Goal: Task Accomplishment & Management: Manage account settings

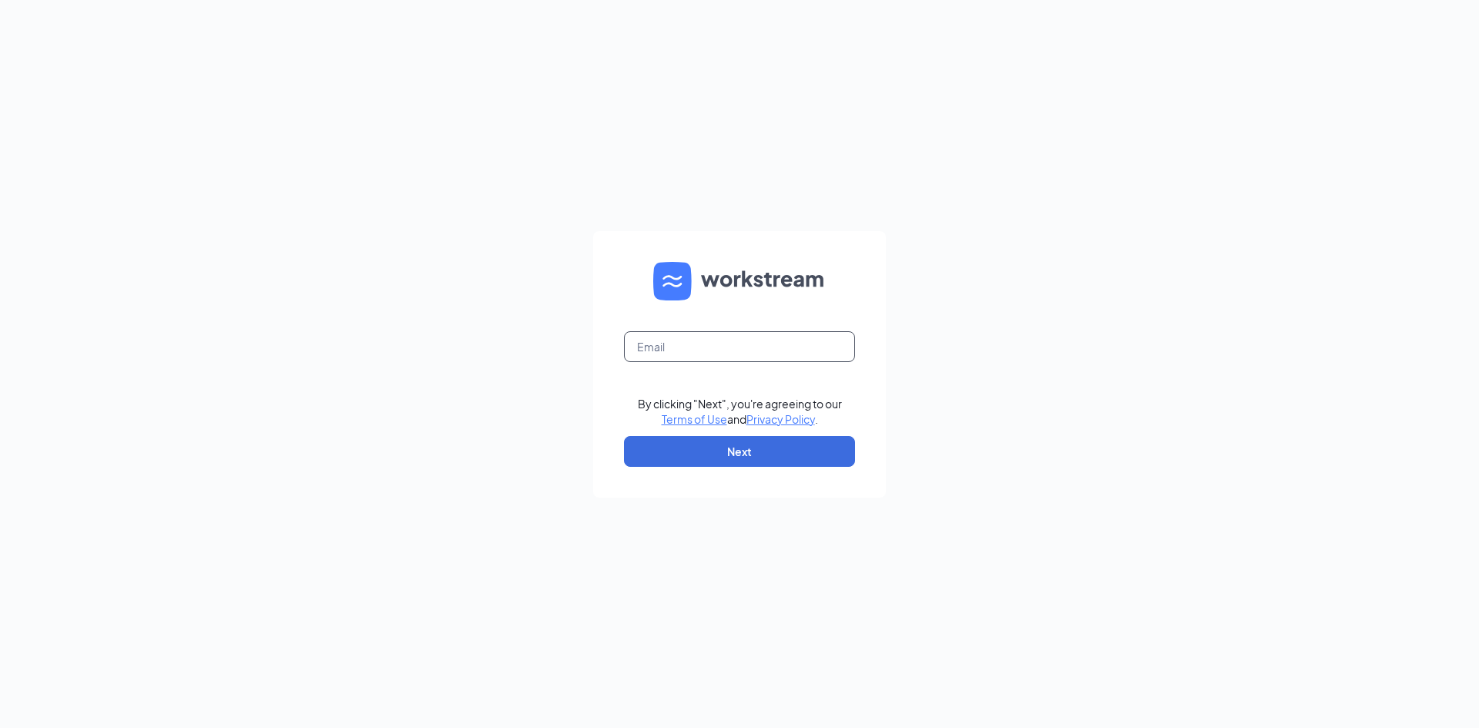
click at [695, 333] on input "text" at bounding box center [739, 346] width 231 height 31
type input "[EMAIL_ADDRESS][DOMAIN_NAME]"
drag, startPoint x: 688, startPoint y: 417, endPoint x: 679, endPoint y: 437, distance: 22.1
click at [688, 417] on link "Terms of Use" at bounding box center [693, 419] width 65 height 14
click at [684, 344] on input "text" at bounding box center [739, 346] width 231 height 31
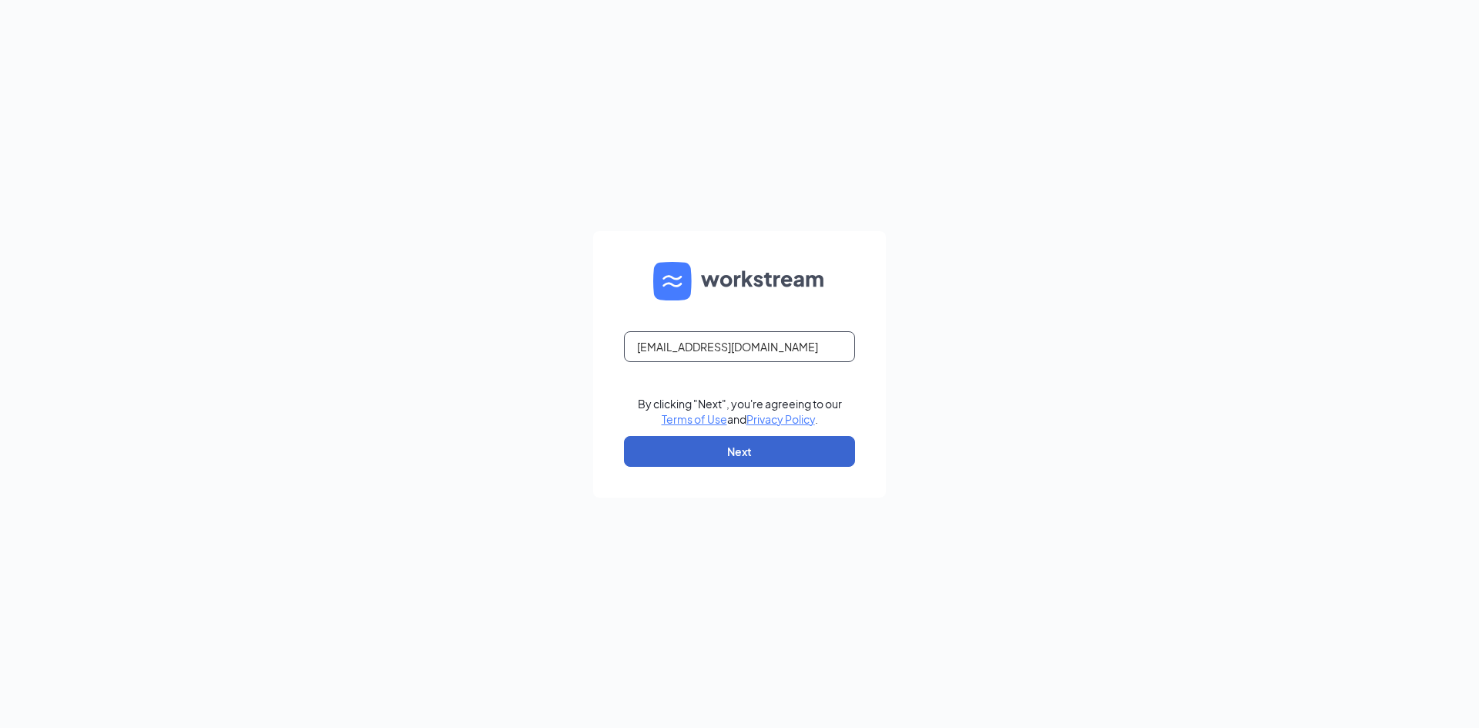
type input "mar.mgr@scrivanos.com"
click at [685, 454] on button "Next" at bounding box center [739, 451] width 231 height 31
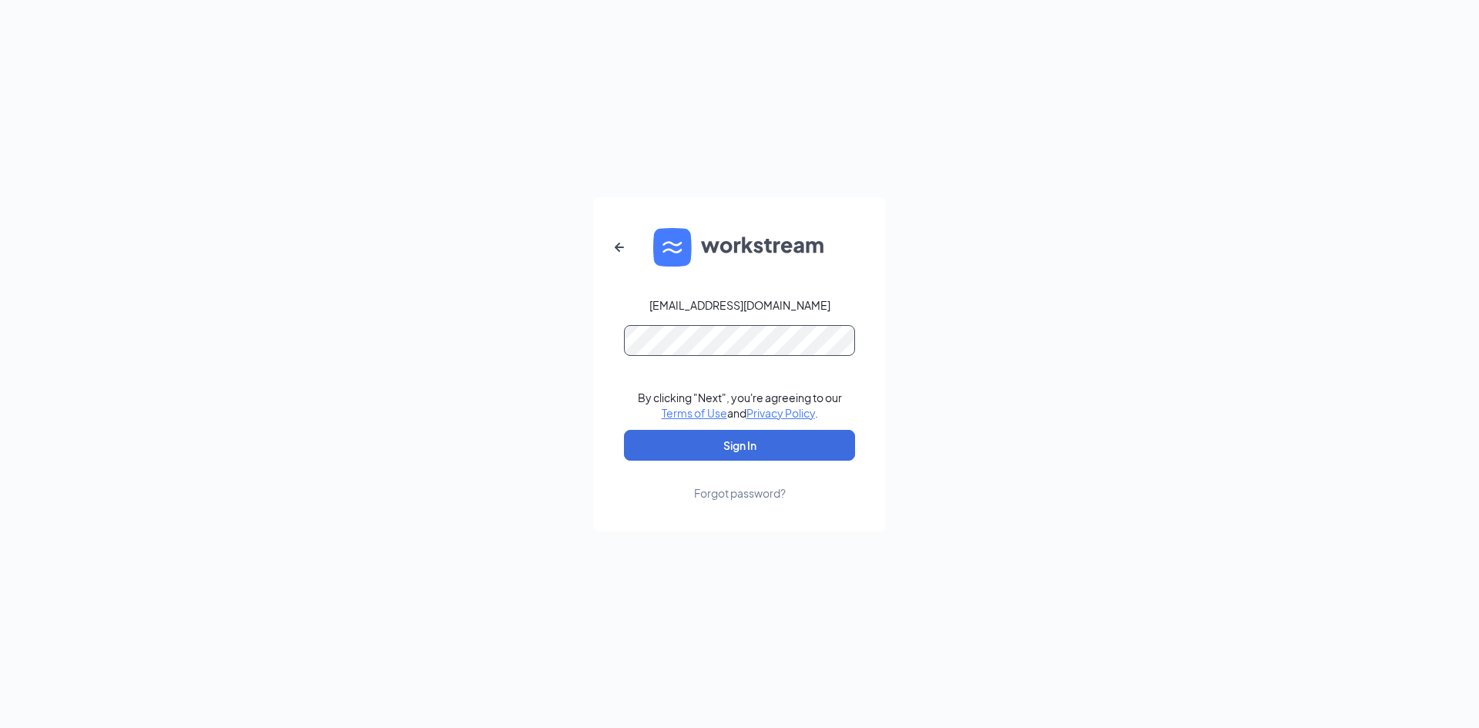
click at [624, 430] on button "Sign In" at bounding box center [739, 445] width 231 height 31
click at [701, 459] on button "Sign In" at bounding box center [739, 445] width 231 height 31
click at [558, 346] on div "mar.mgr@scrivanos.com Credential mismatches. By clicking "Next", you're agreein…" at bounding box center [739, 364] width 1479 height 728
click at [624, 430] on button "Sign In" at bounding box center [739, 445] width 231 height 31
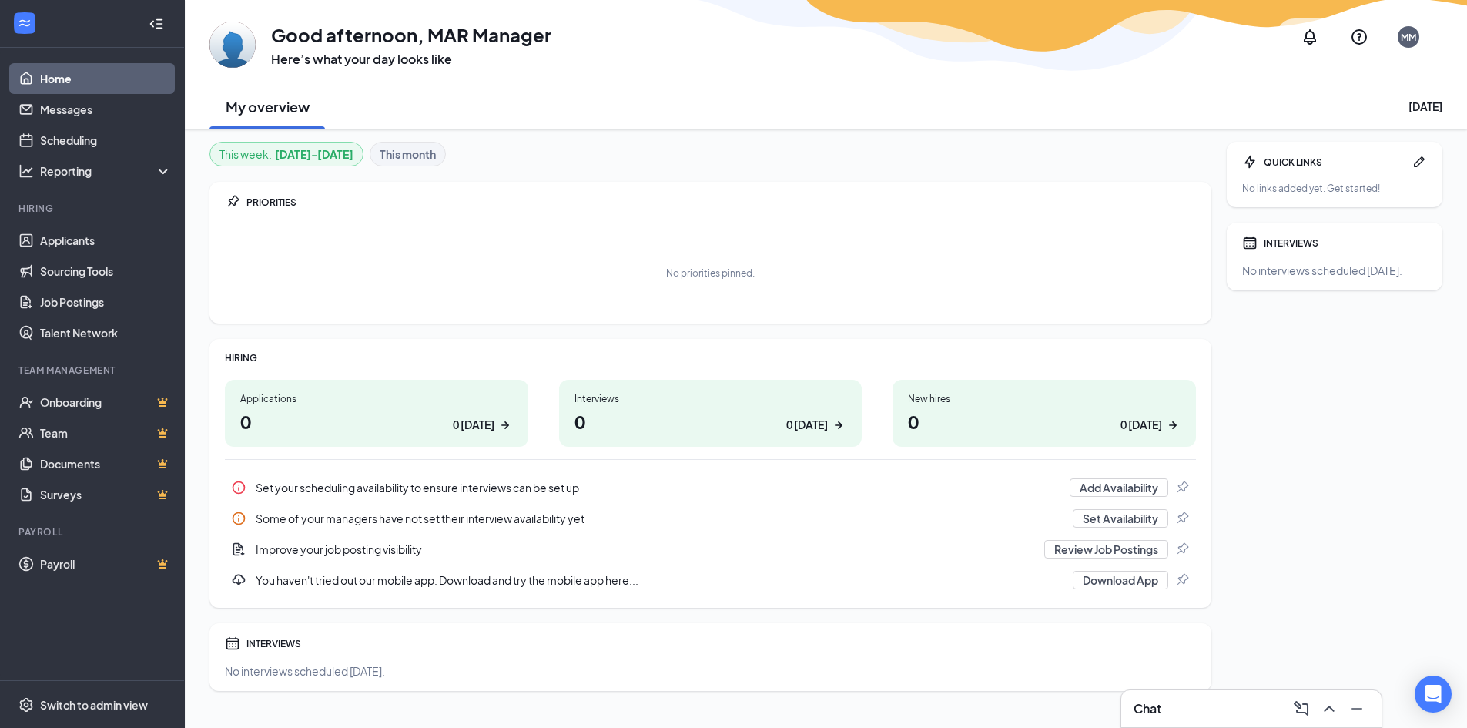
click at [1187, 695] on div "Chat" at bounding box center [1251, 708] width 260 height 37
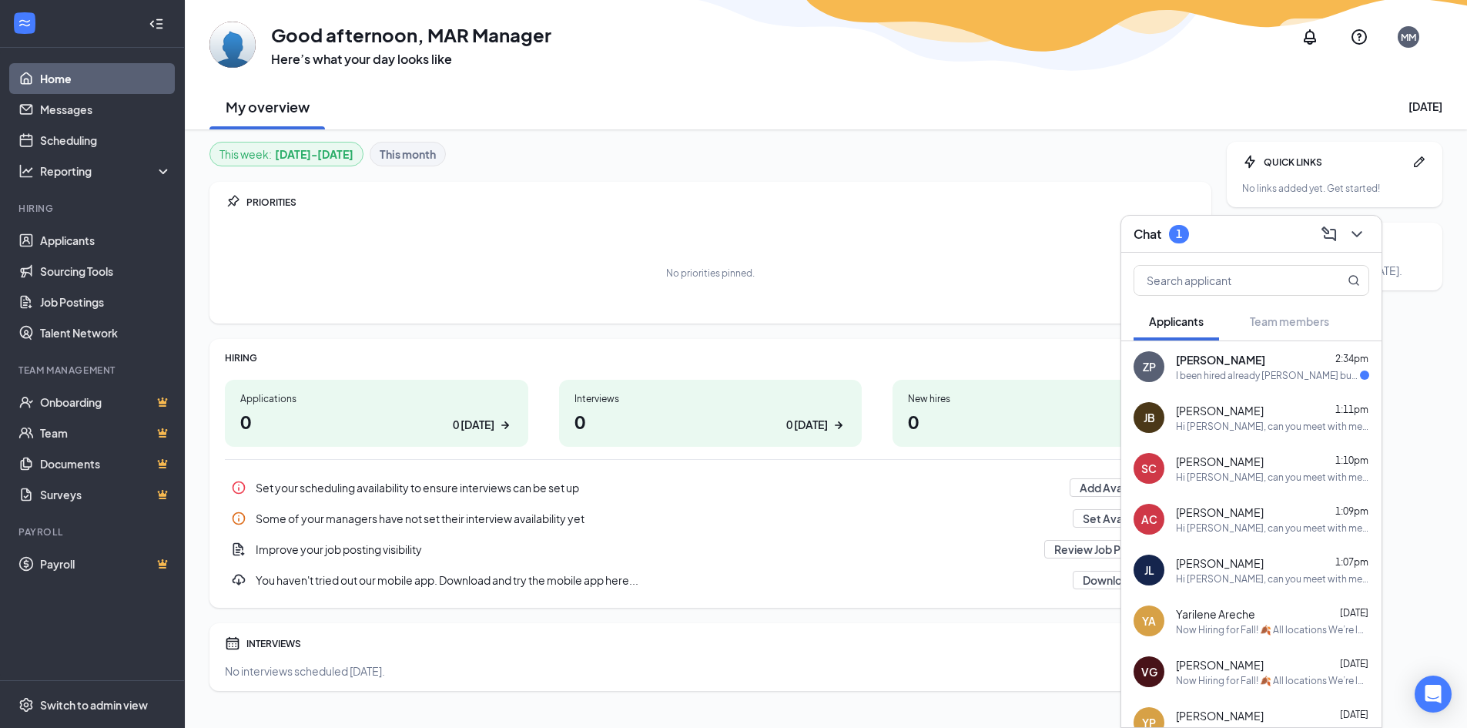
click at [1232, 378] on div "I been hired already linda but thanks" at bounding box center [1268, 375] width 184 height 13
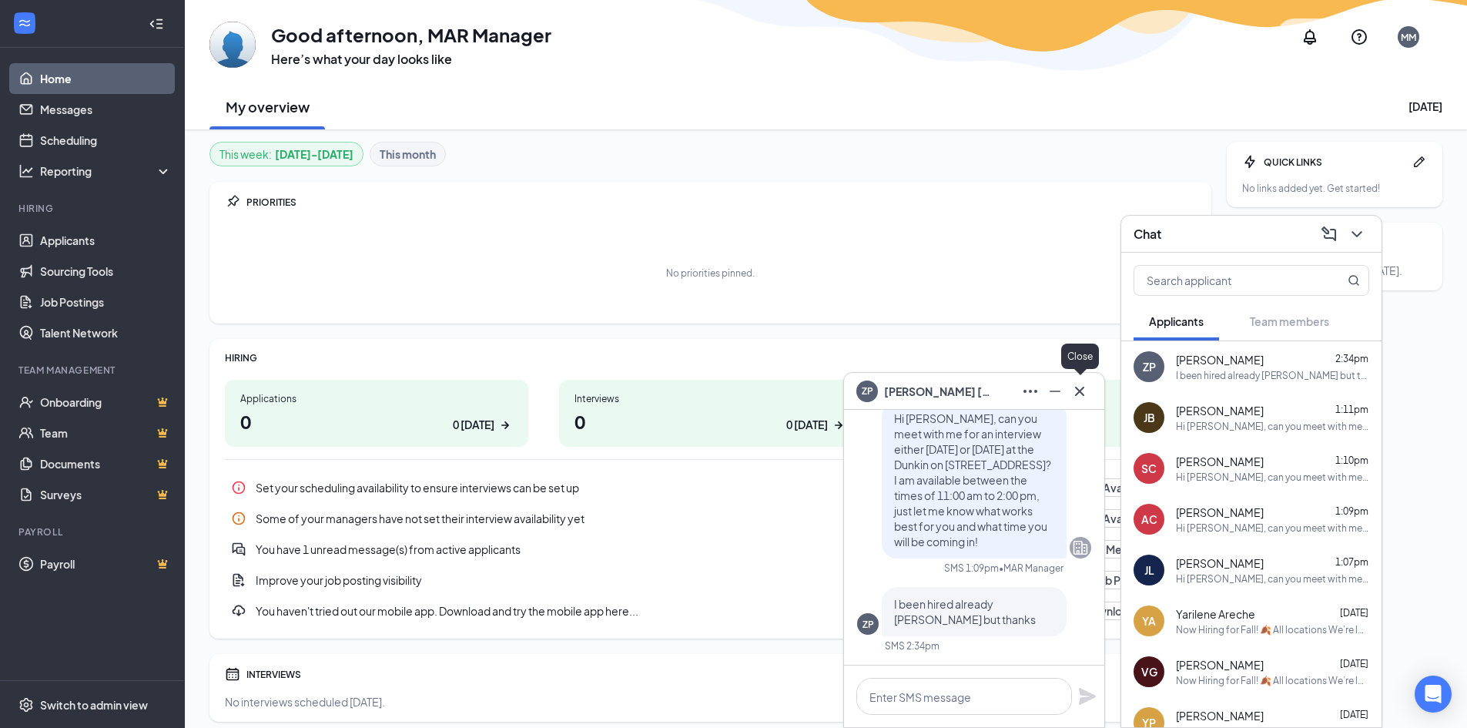
click at [1077, 383] on icon "Cross" at bounding box center [1079, 391] width 18 height 18
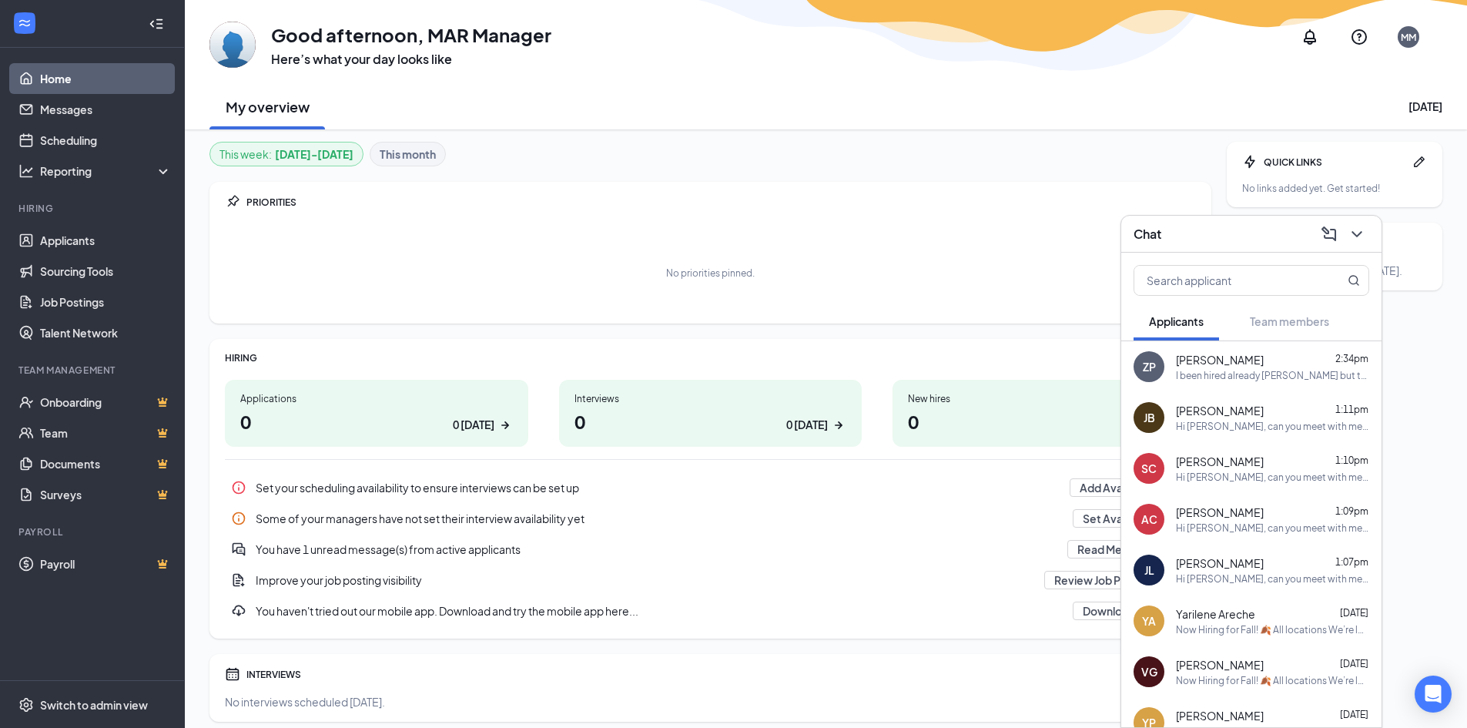
click at [1417, 355] on div "QUICK LINKS No links added yet. Get started! INTERVIEWS No interviews scheduled…" at bounding box center [1335, 432] width 216 height 580
click at [1355, 233] on icon "ChevronDown" at bounding box center [1356, 234] width 10 height 6
